Goal: Information Seeking & Learning: Understand process/instructions

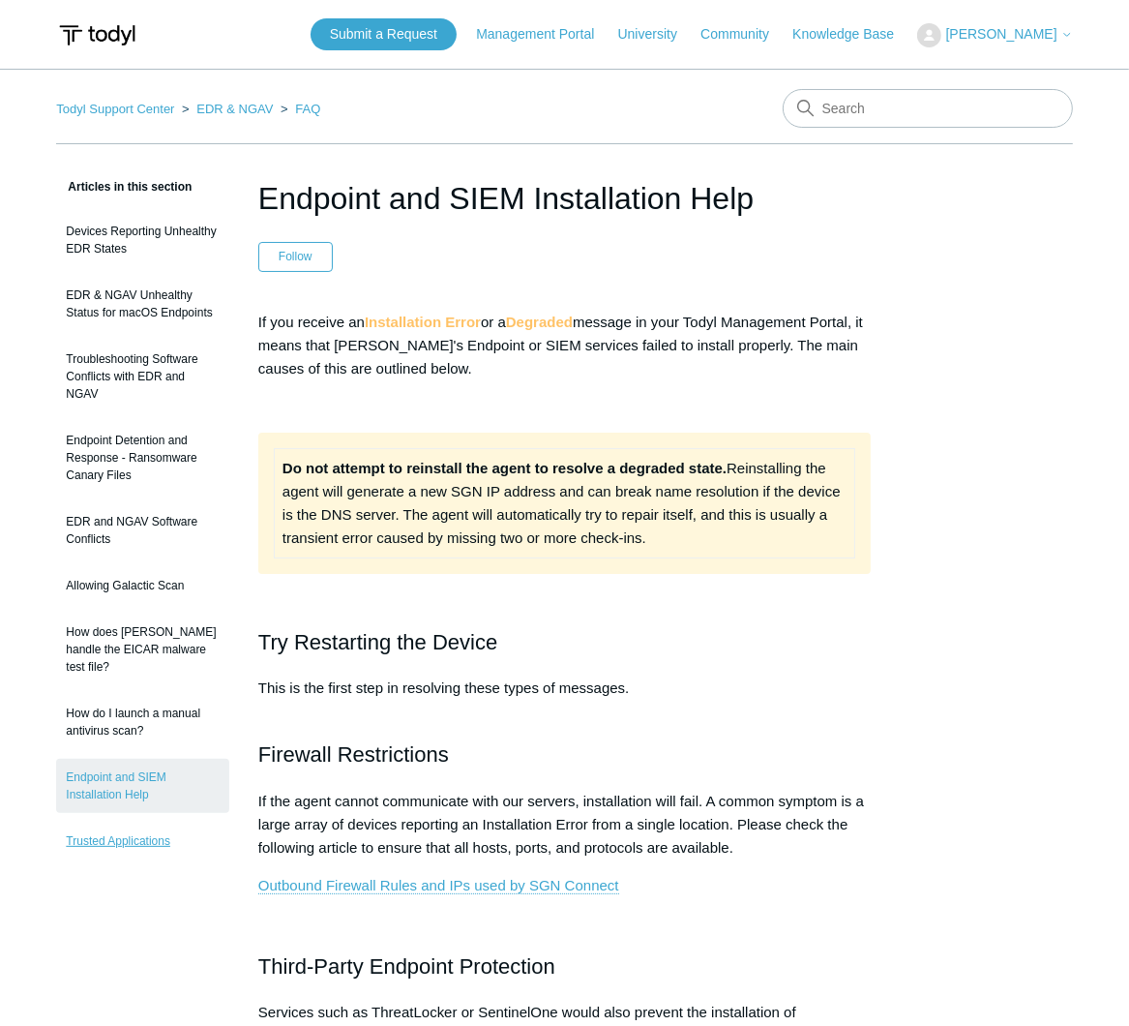
click at [114, 822] on link "Trusted Applications" at bounding box center [142, 840] width 173 height 37
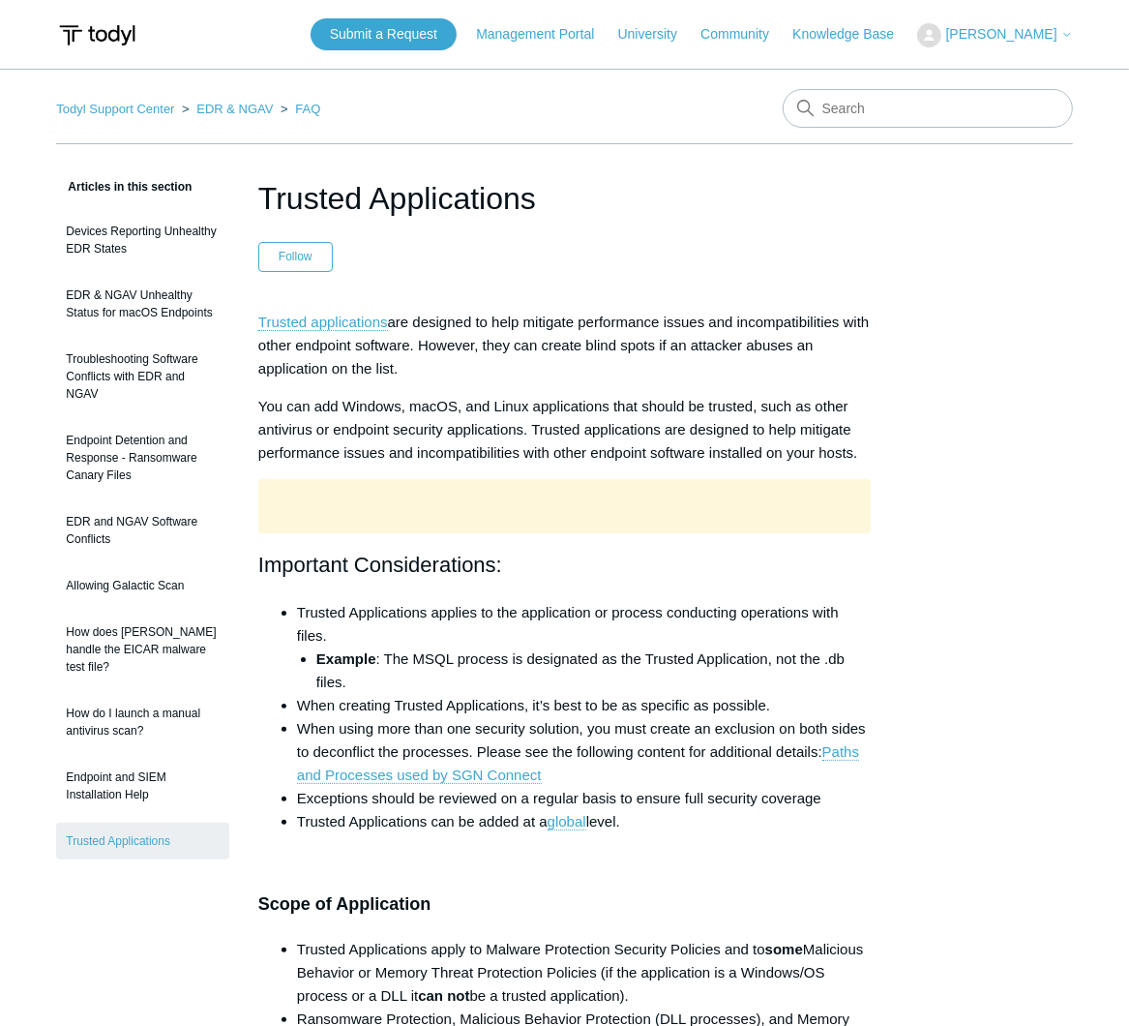
drag, startPoint x: 791, startPoint y: 507, endPoint x: 771, endPoint y: 428, distance: 81.9
click at [791, 504] on p at bounding box center [564, 506] width 612 height 54
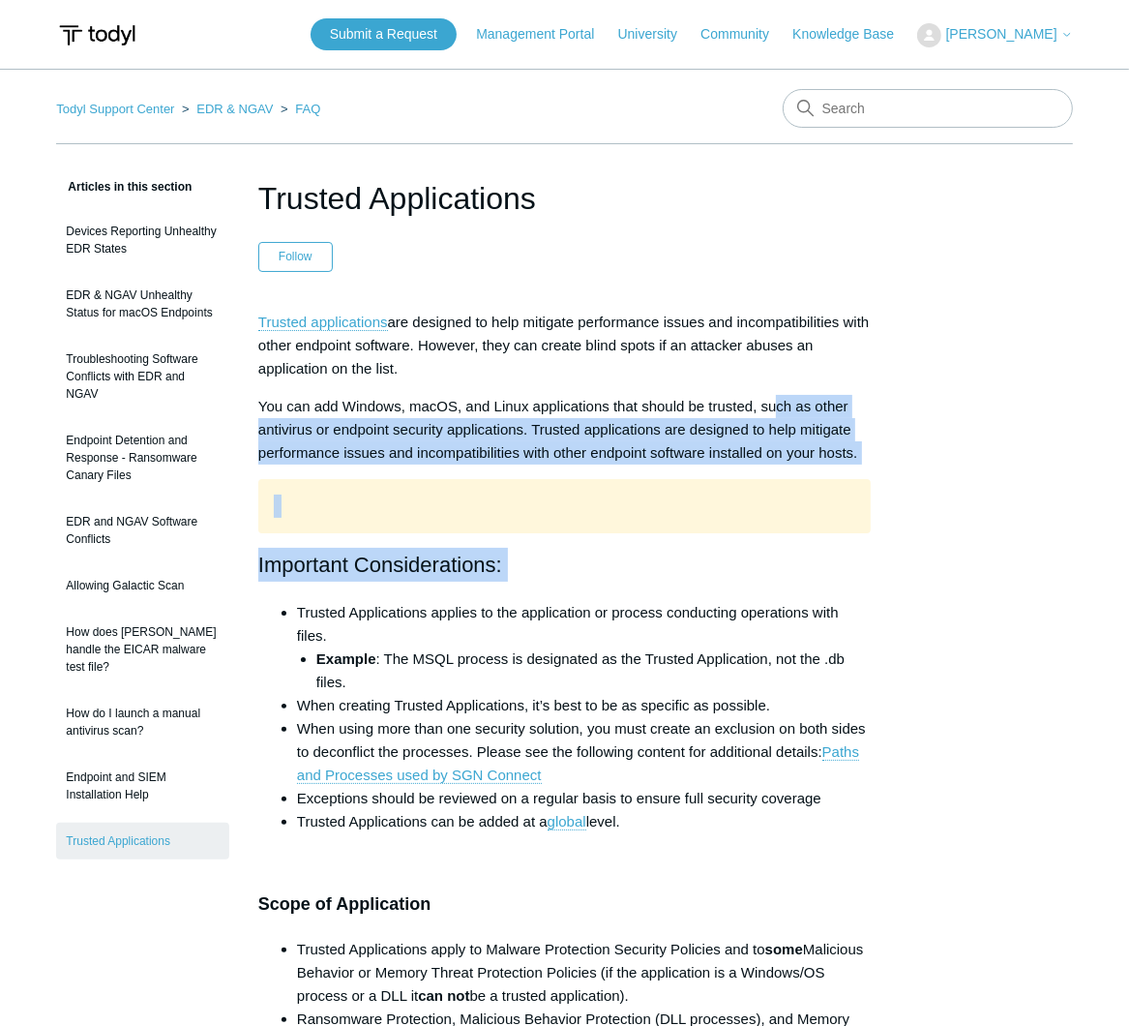
drag, startPoint x: 774, startPoint y: 399, endPoint x: 828, endPoint y: 589, distance: 198.1
click at [828, 589] on div "Trusted applications are designed to help mitigate performance issues and incom…" at bounding box center [564, 593] width 612 height 565
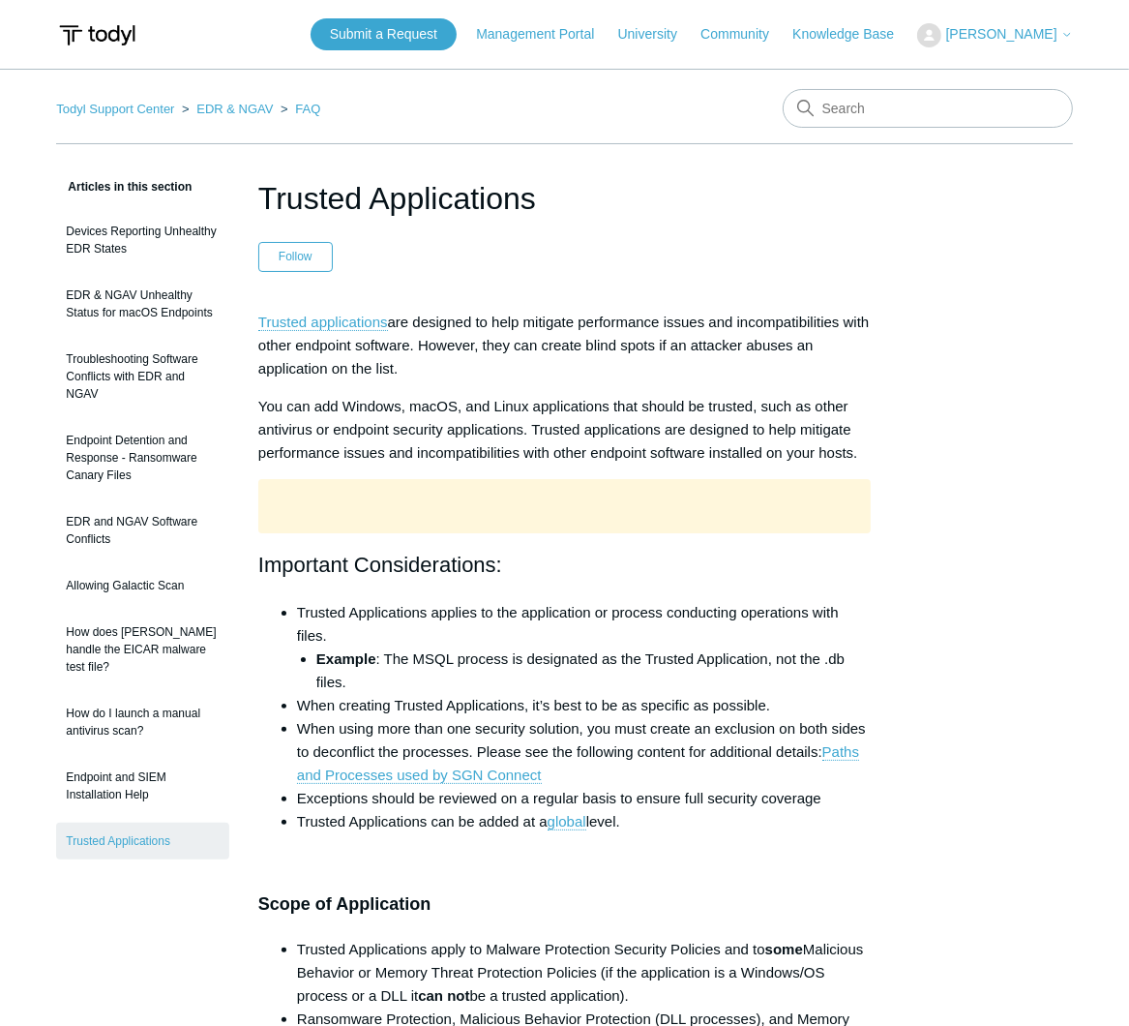
drag, startPoint x: 828, startPoint y: 589, endPoint x: 623, endPoint y: 405, distance: 275.4
click at [623, 405] on p "You can add Windows, macOS, and Linux applications that should be trusted, such…" at bounding box center [564, 430] width 612 height 70
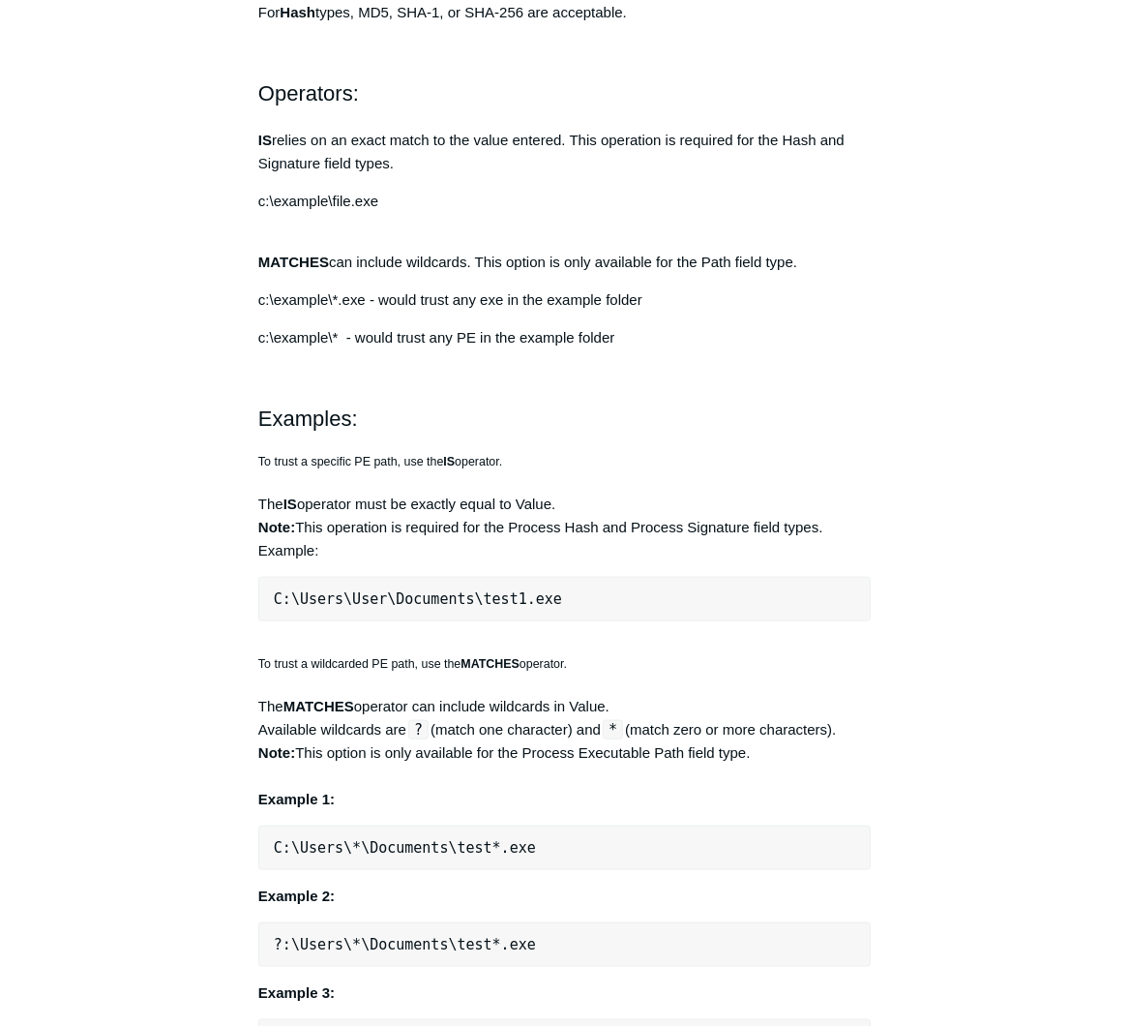
scroll to position [1316, 0]
